Goal: Task Accomplishment & Management: Use online tool/utility

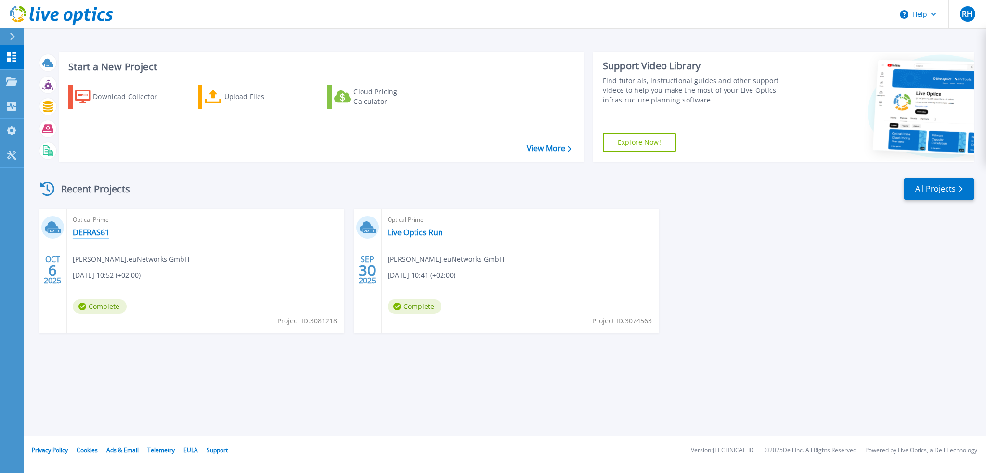
click at [100, 232] on link "DEFRAS61" at bounding box center [91, 233] width 37 height 10
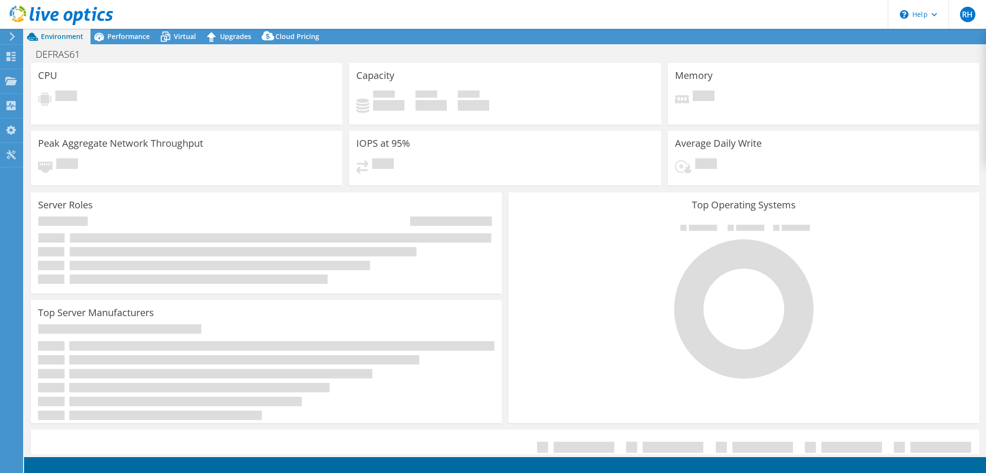
select select "USD"
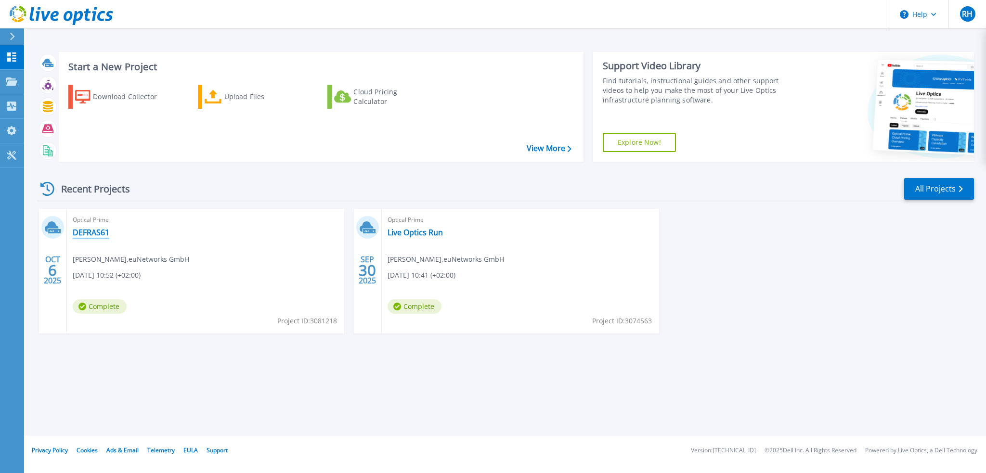
click at [98, 231] on link "DEFRAS61" at bounding box center [91, 233] width 37 height 10
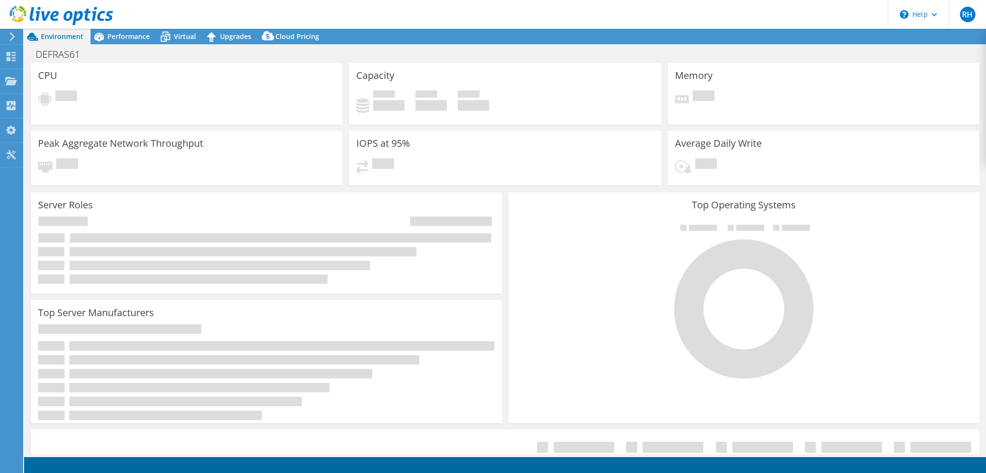
select select "USD"
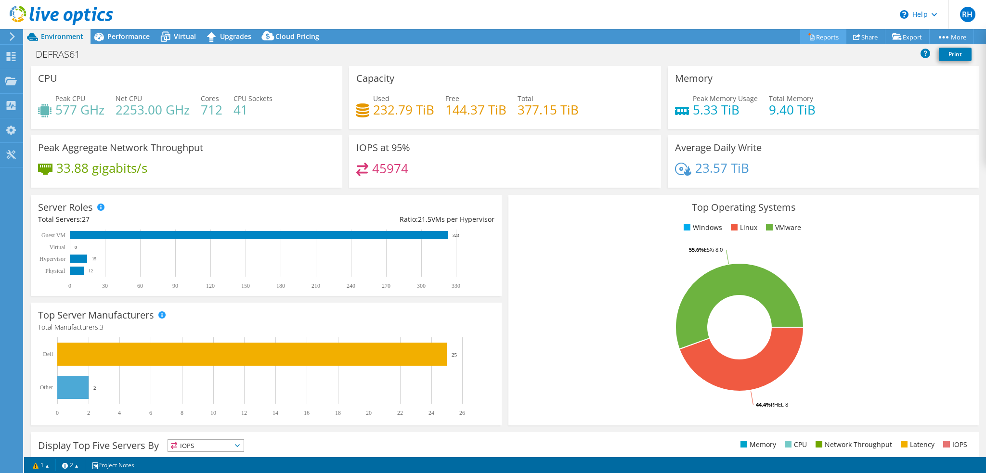
click at [819, 39] on link "Reports" at bounding box center [823, 36] width 46 height 15
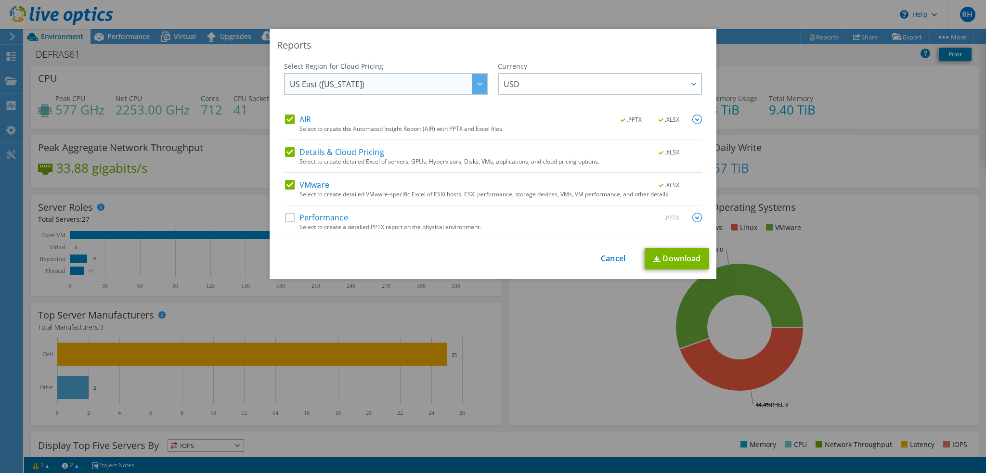
click at [457, 80] on span "US East ([US_STATE])" at bounding box center [388, 84] width 197 height 20
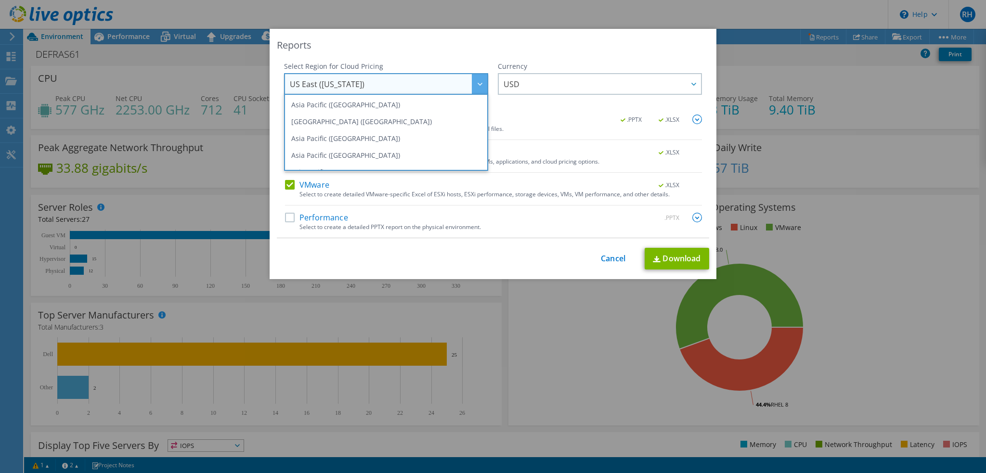
click at [457, 80] on span "US East ([US_STATE])" at bounding box center [388, 84] width 197 height 20
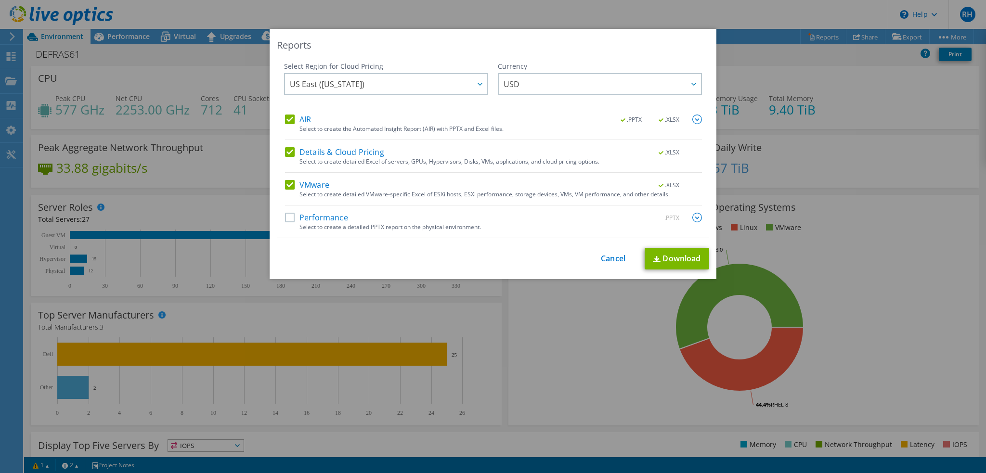
click at [604, 257] on link "Cancel" at bounding box center [613, 258] width 25 height 9
